Goal: Find specific fact: Find contact information

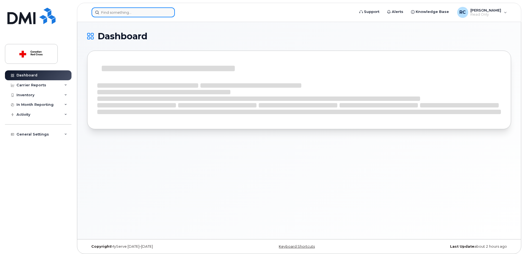
click at [141, 15] on input at bounding box center [132, 12] width 83 height 10
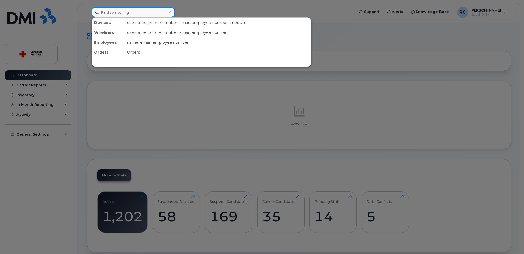
paste input "Katia Dinaro"
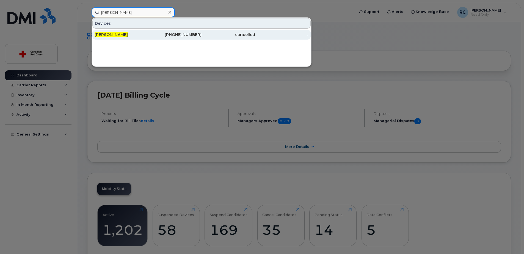
type input "Katia Dinaro"
click at [179, 36] on div "514-249-7114" at bounding box center [175, 34] width 54 height 5
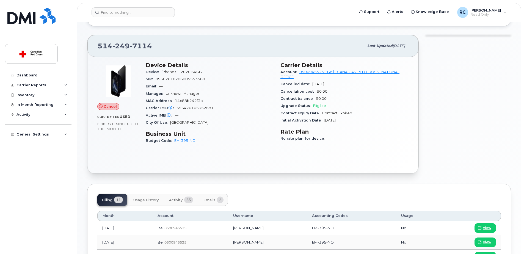
scroll to position [110, 0]
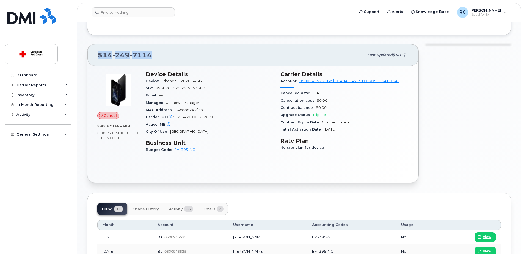
drag, startPoint x: 99, startPoint y: 54, endPoint x: 161, endPoint y: 60, distance: 62.4
click at [161, 60] on div "514 249 7114" at bounding box center [231, 55] width 266 height 12
copy span "514 249 7114"
click at [163, 55] on div "514 249 7114" at bounding box center [231, 55] width 266 height 12
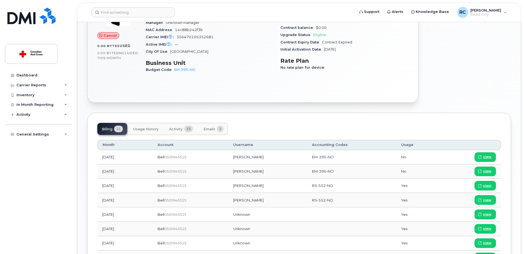
scroll to position [192, 0]
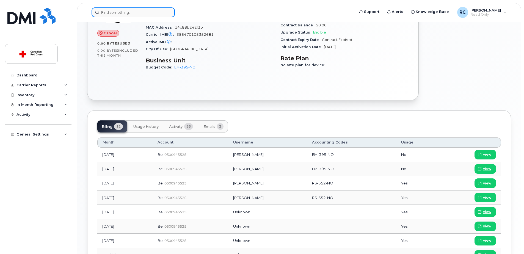
click at [148, 13] on input at bounding box center [132, 12] width 83 height 10
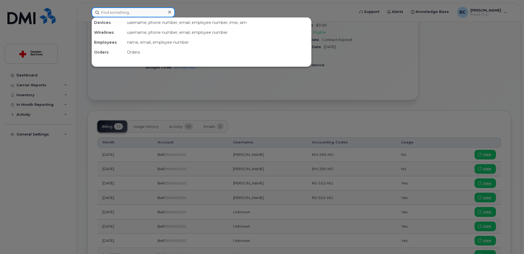
paste input "[PERSON_NAME]"
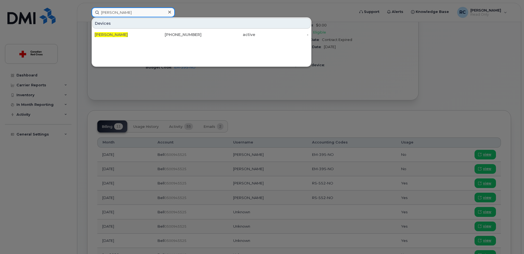
type input "[PERSON_NAME]"
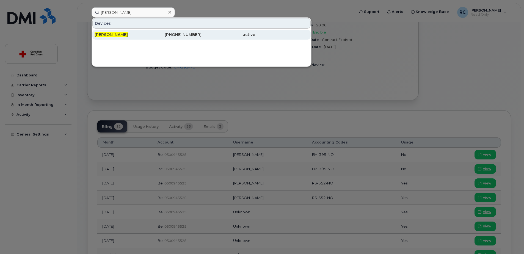
click at [102, 34] on span "[PERSON_NAME]" at bounding box center [110, 34] width 33 height 5
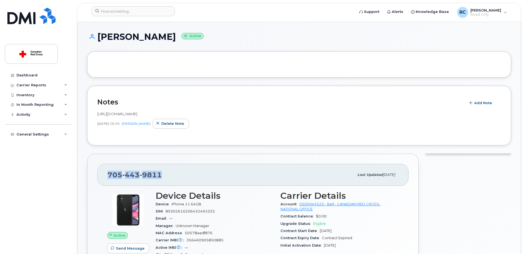
drag, startPoint x: 161, startPoint y: 171, endPoint x: 106, endPoint y: 173, distance: 55.5
click at [106, 173] on div "[PHONE_NUMBER] Last updated [DATE]" at bounding box center [252, 175] width 311 height 22
copy span "[PHONE_NUMBER]"
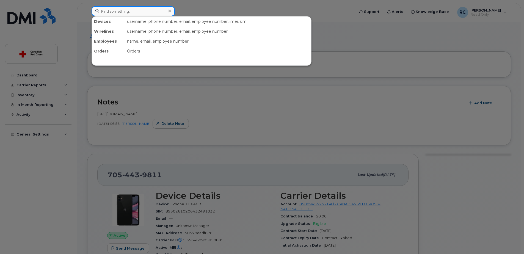
click at [110, 8] on input at bounding box center [132, 11] width 83 height 10
paste input "[PERSON_NAME]"
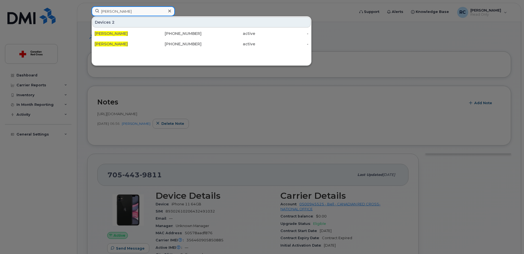
type input "[PERSON_NAME]"
click at [221, 16] on div at bounding box center [262, 127] width 524 height 254
click at [142, 14] on input "[PERSON_NAME]" at bounding box center [132, 11] width 83 height 10
click at [169, 11] on icon at bounding box center [169, 11] width 3 height 4
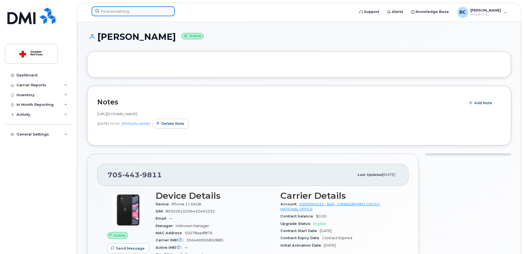
click at [121, 7] on input at bounding box center [132, 11] width 83 height 10
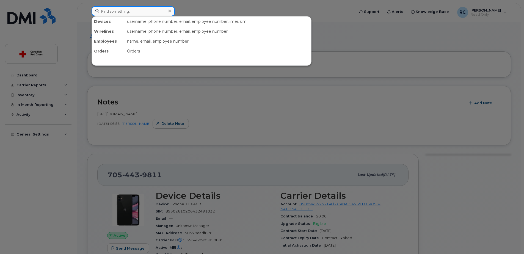
paste input "[PERSON_NAME]"
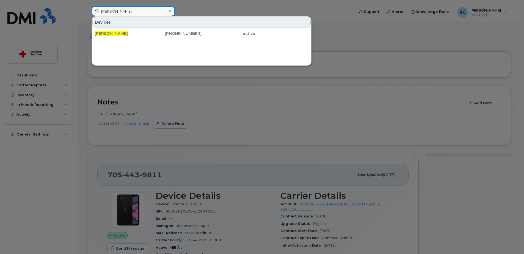
drag, startPoint x: 152, startPoint y: 11, endPoint x: 84, endPoint y: 12, distance: 68.1
click at [87, 12] on div "[PERSON_NAME] Devices [PERSON_NAME] [PHONE_NUMBER] active -" at bounding box center [221, 12] width 268 height 12
paste input "[PERSON_NAME]"
drag, startPoint x: 144, startPoint y: 13, endPoint x: 87, endPoint y: 11, distance: 57.4
click at [87, 11] on div "[PERSON_NAME] [PERSON_NAME] Devices [PERSON_NAME] [PERSON_NAME] [PHONE_NUMBER] …" at bounding box center [221, 12] width 268 height 12
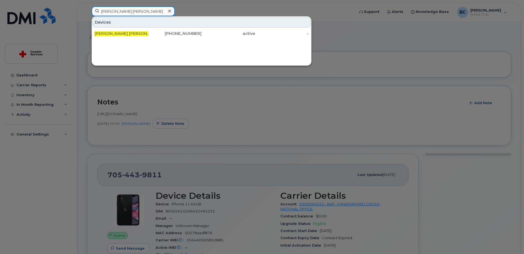
paste input "[PERSON_NAME]"
drag, startPoint x: 126, startPoint y: 10, endPoint x: 90, endPoint y: 10, distance: 35.7
click at [90, 10] on div "[PERSON_NAME] Devices [PERSON_NAME] [PHONE_NUMBER] active -" at bounding box center [221, 12] width 268 height 12
paste input "[PERSON_NAME]"
drag, startPoint x: 125, startPoint y: 11, endPoint x: 94, endPoint y: 10, distance: 31.0
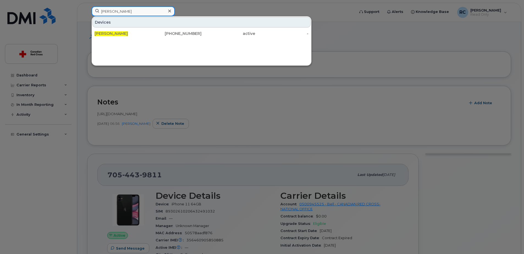
click at [94, 10] on input "[PERSON_NAME]" at bounding box center [132, 11] width 83 height 10
paste input "[PERSON_NAME]"
drag, startPoint x: 129, startPoint y: 13, endPoint x: 85, endPoint y: 12, distance: 44.0
click at [87, 12] on div "[PERSON_NAME] Devices [PERSON_NAME] [PHONE_NUMBER] suspended -" at bounding box center [221, 12] width 268 height 12
paste input "[PERSON_NAME]"
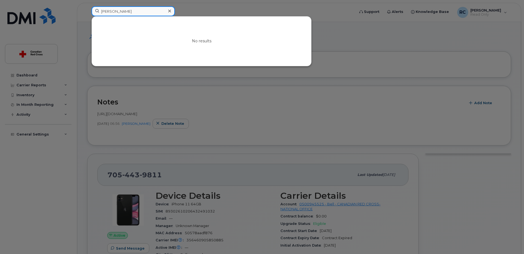
click at [119, 13] on input "[PERSON_NAME]" at bounding box center [132, 11] width 83 height 10
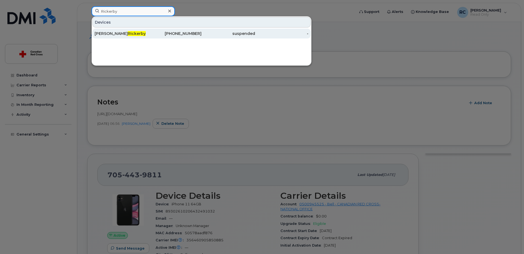
type input "Rickerby"
